Goal: Download file/media

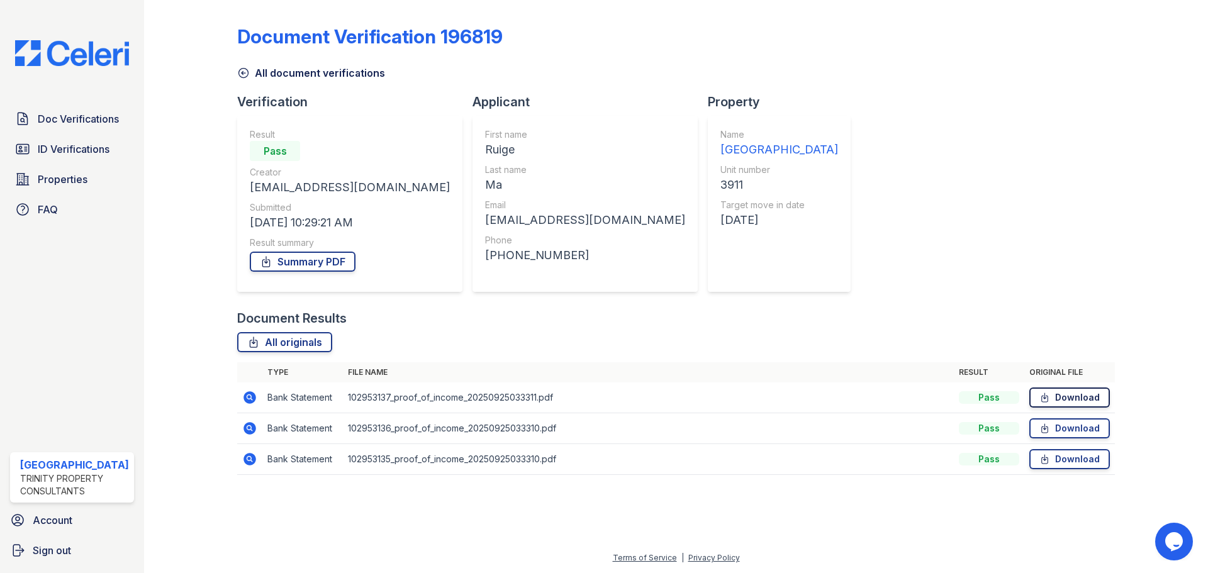
click at [1082, 397] on link "Download" at bounding box center [1070, 398] width 81 height 20
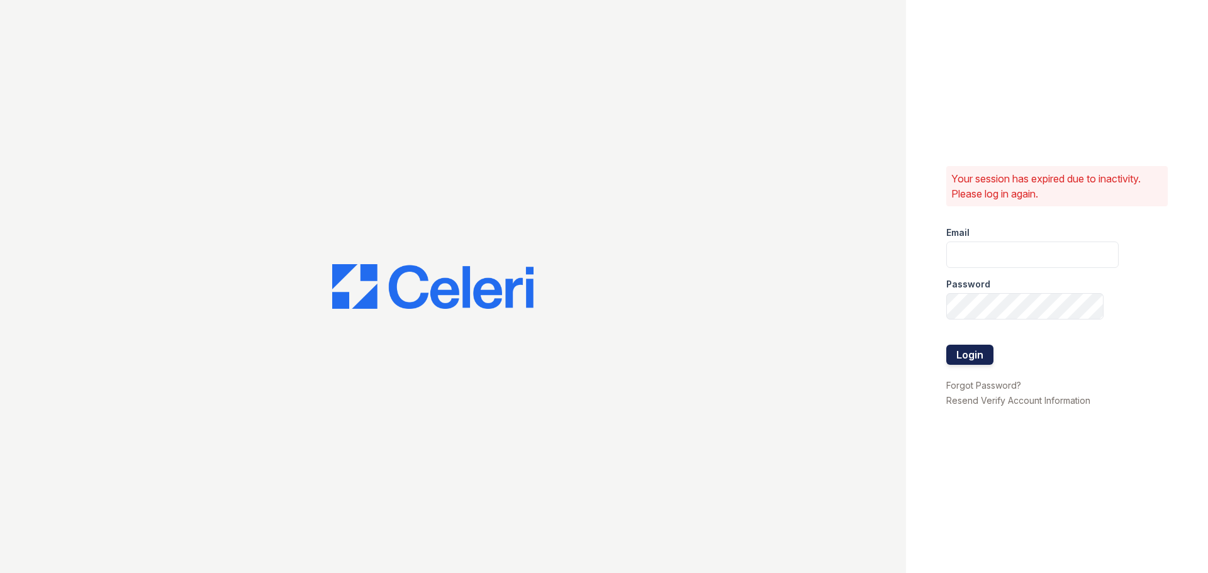
type input "[EMAIL_ADDRESS][DOMAIN_NAME]"
click at [962, 354] on button "Login" at bounding box center [970, 355] width 47 height 20
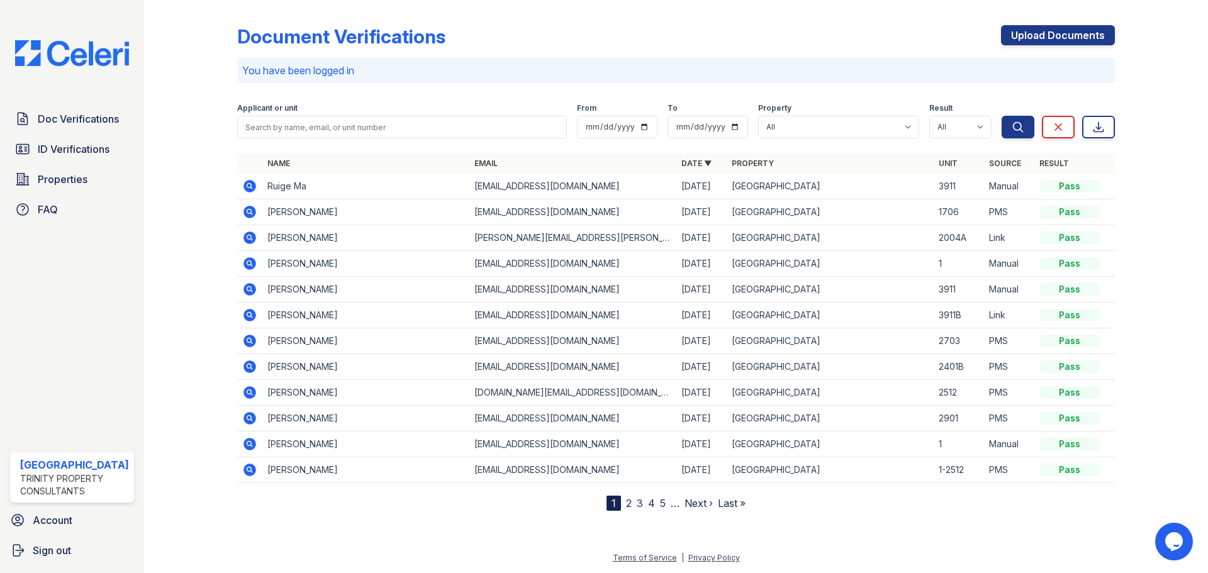
click at [246, 181] on icon at bounding box center [250, 186] width 13 height 13
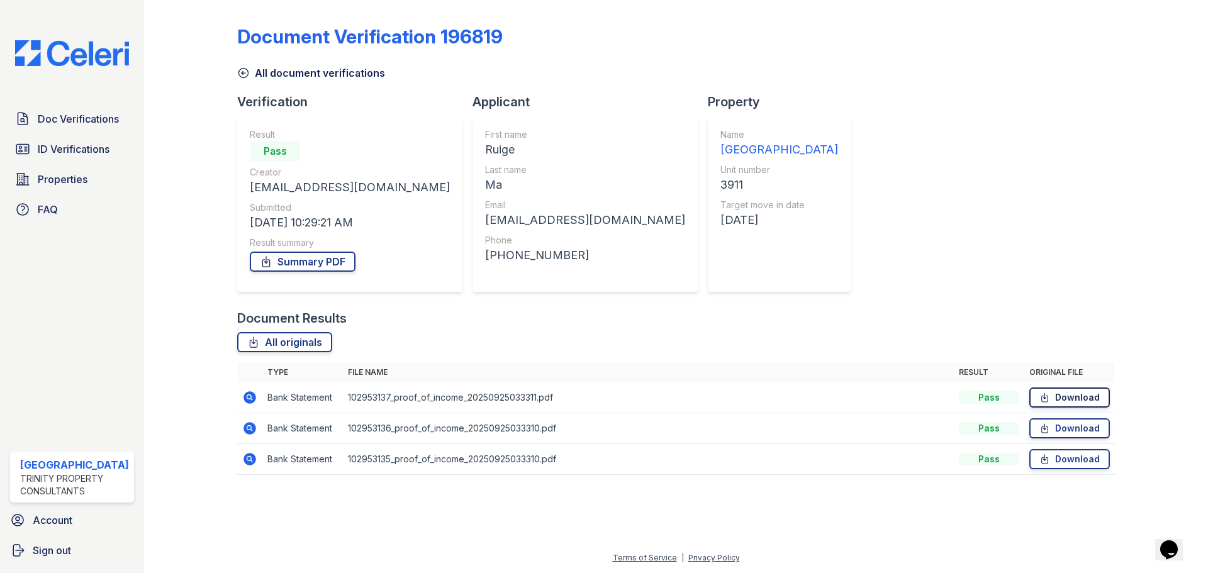
click at [1064, 398] on link "Download" at bounding box center [1070, 398] width 81 height 20
click at [1033, 424] on link "Download" at bounding box center [1070, 429] width 81 height 20
click at [1057, 456] on link "Download" at bounding box center [1070, 459] width 81 height 20
